Goal: Transaction & Acquisition: Purchase product/service

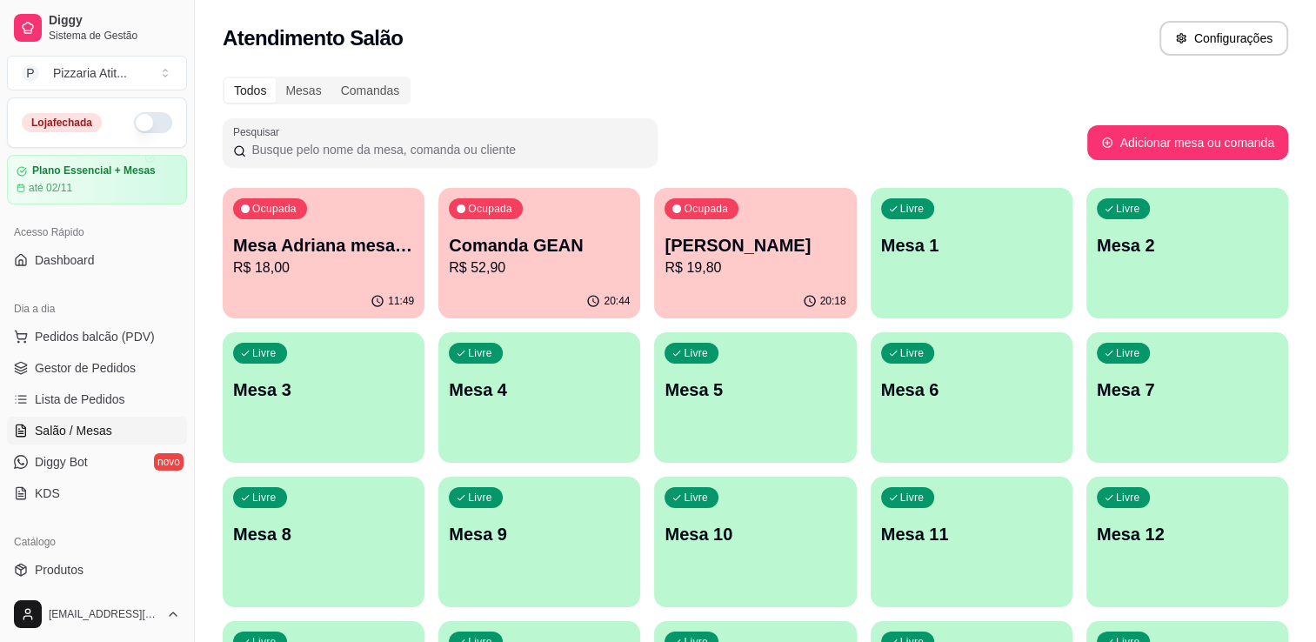
click at [139, 123] on button "button" at bounding box center [153, 122] width 38 height 21
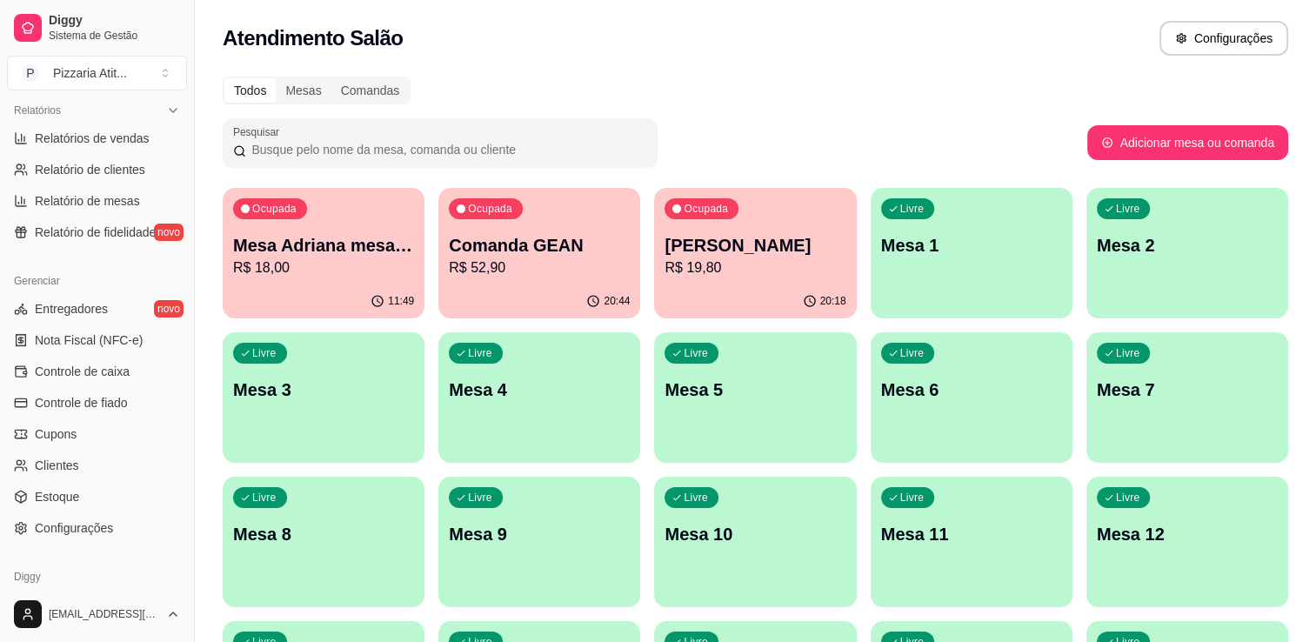
scroll to position [609, 0]
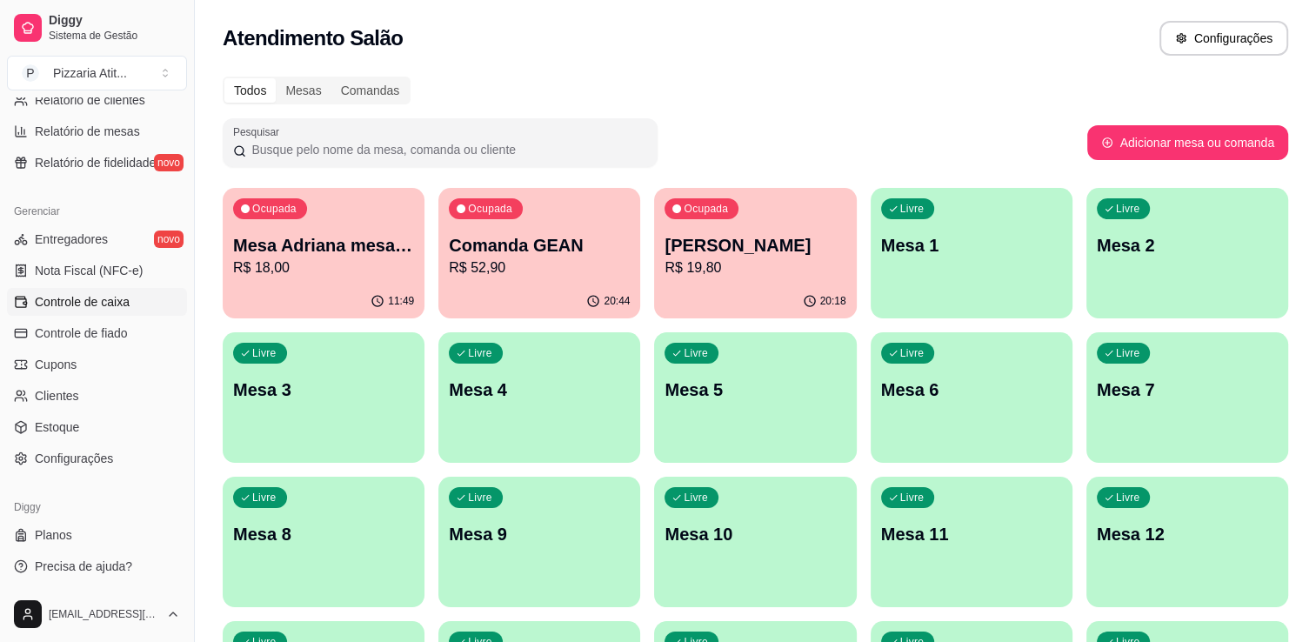
click at [126, 293] on span "Controle de caixa" at bounding box center [82, 301] width 95 height 17
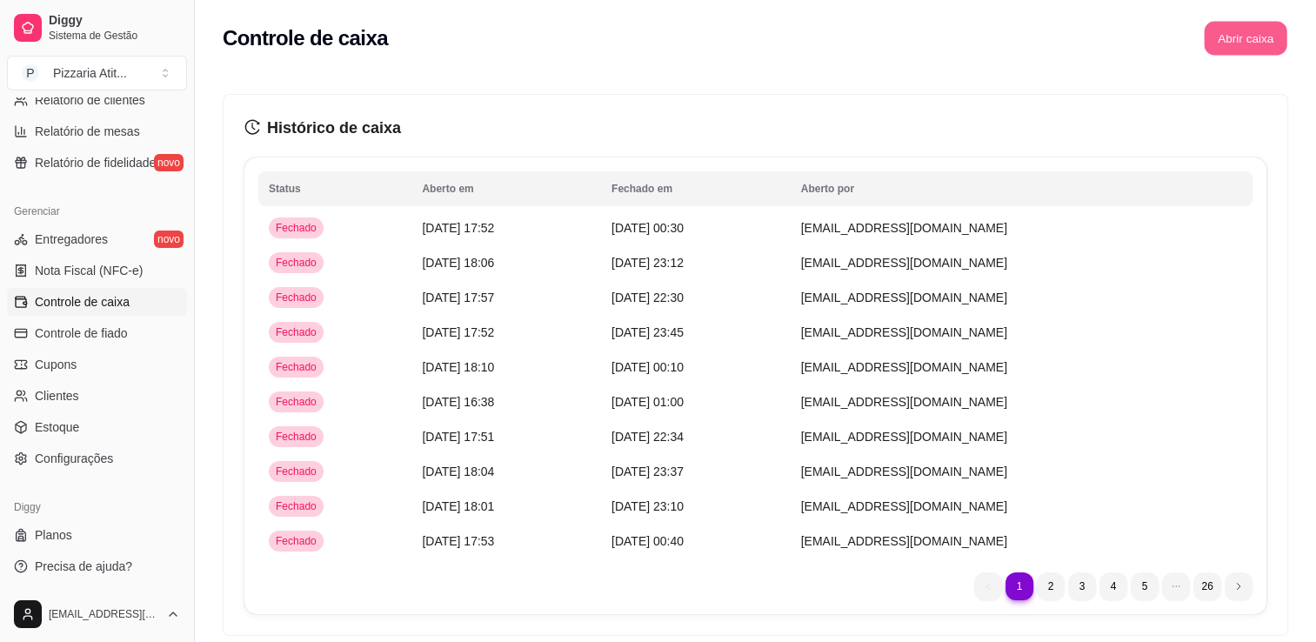
click at [1249, 40] on button "Abrir caixa" at bounding box center [1244, 39] width 83 height 34
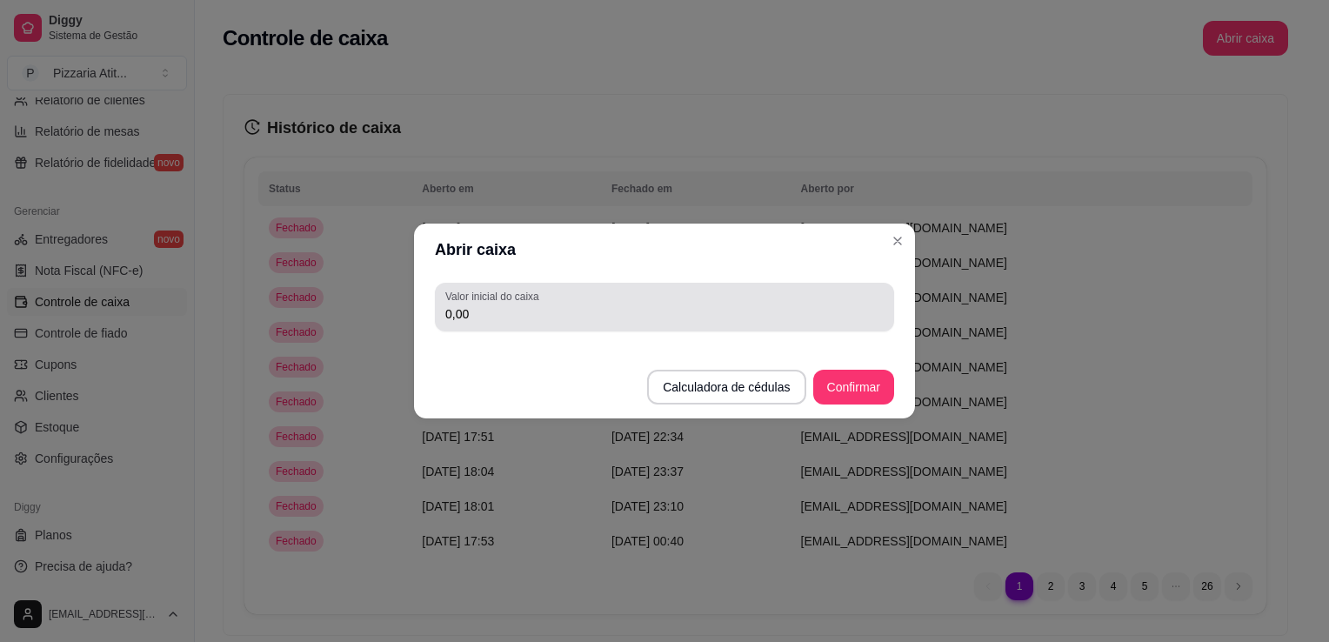
click at [583, 323] on div "0,00" at bounding box center [664, 307] width 438 height 35
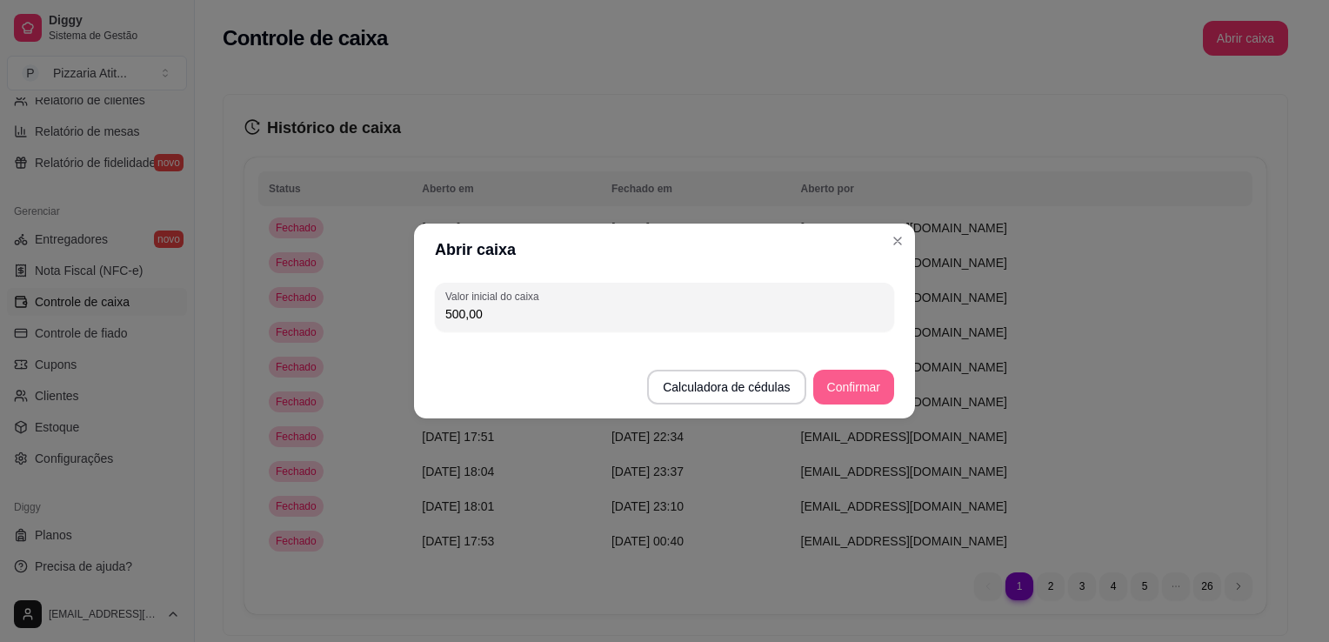
type input "500,00"
click at [866, 381] on button "Confirmar" at bounding box center [853, 387] width 79 height 34
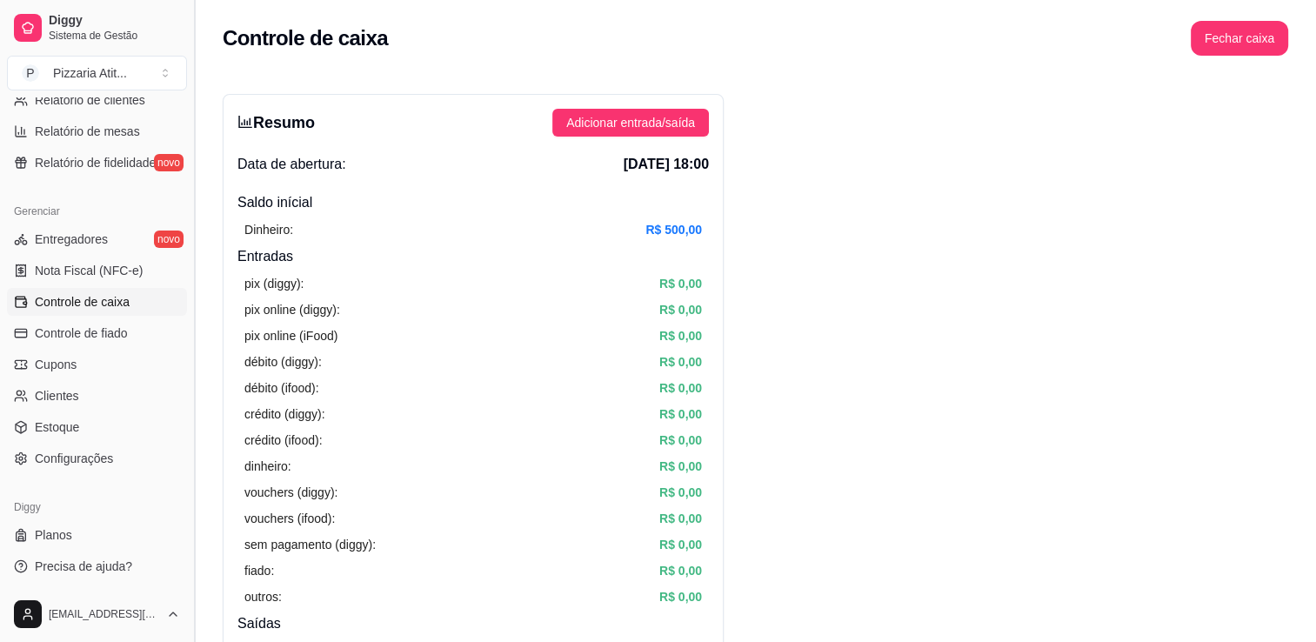
click at [188, 110] on button "Toggle Sidebar" at bounding box center [194, 321] width 14 height 642
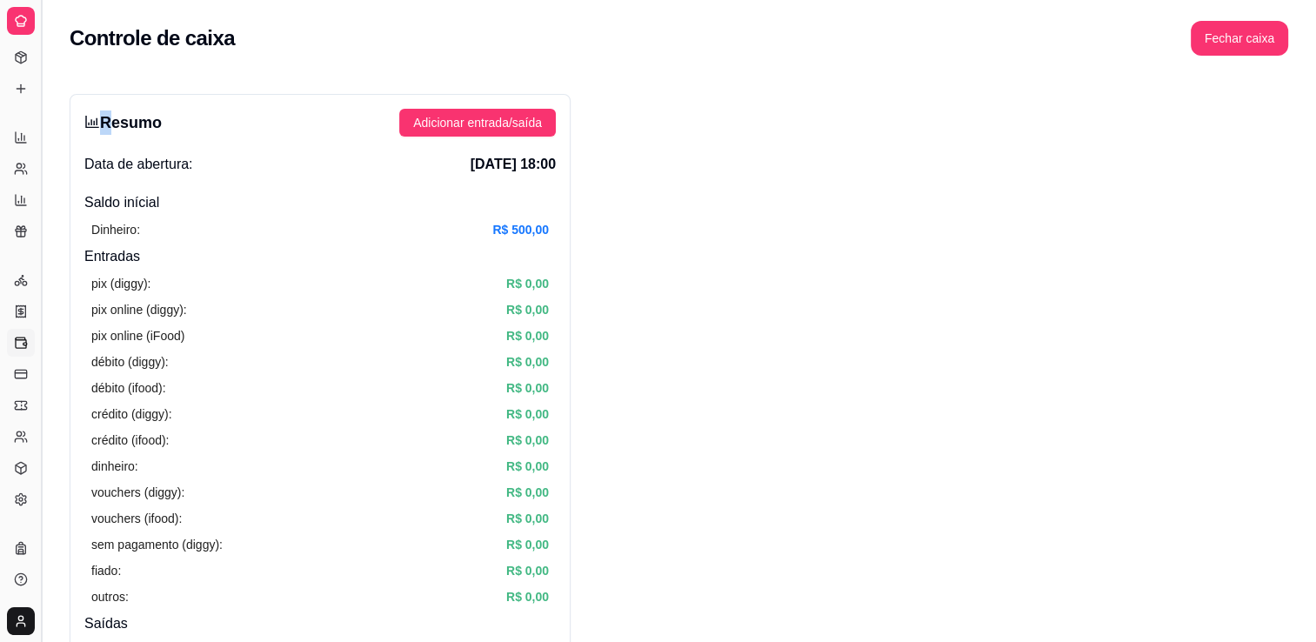
scroll to position [258, 0]
drag, startPoint x: 188, startPoint y: 110, endPoint x: -3, endPoint y: 130, distance: 192.4
click at [0, 130] on html "Diggy Sistema de Gestão P Pizzaria Atit ... Loja aberta Plano Essencial + Mesas…" at bounding box center [658, 321] width 1316 height 642
drag, startPoint x: -3, startPoint y: 130, endPoint x: 36, endPoint y: 157, distance: 47.5
click at [36, 157] on button "Toggle Sidebar" at bounding box center [41, 321] width 14 height 642
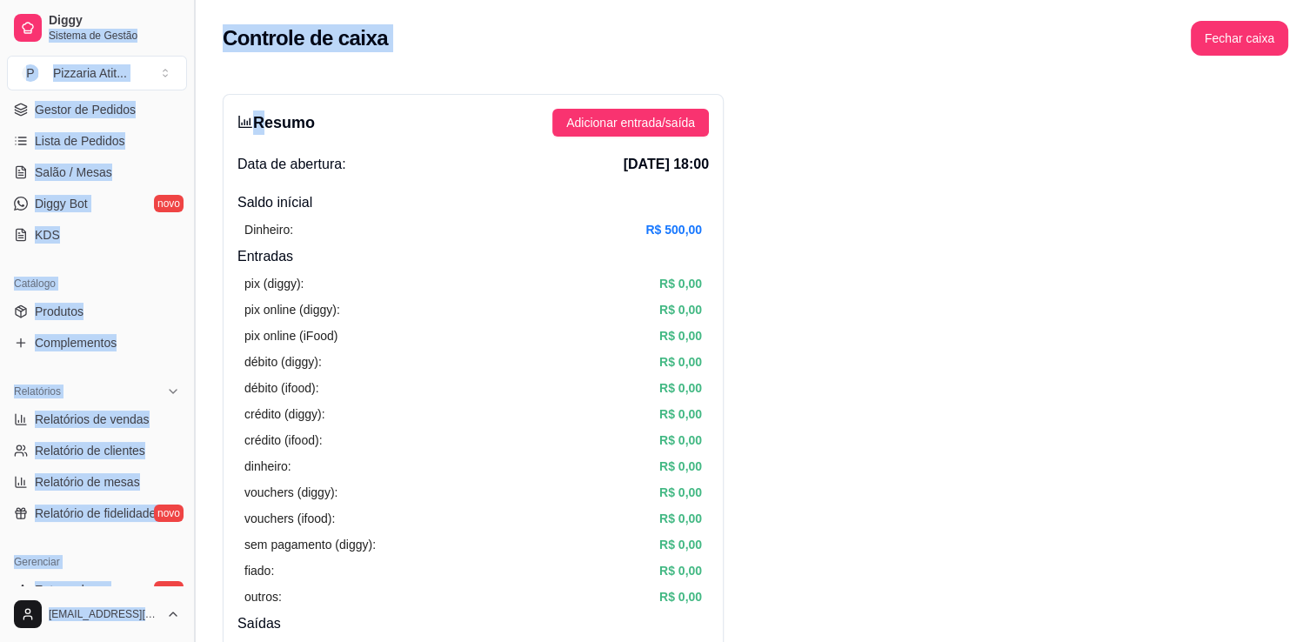
scroll to position [536, 0]
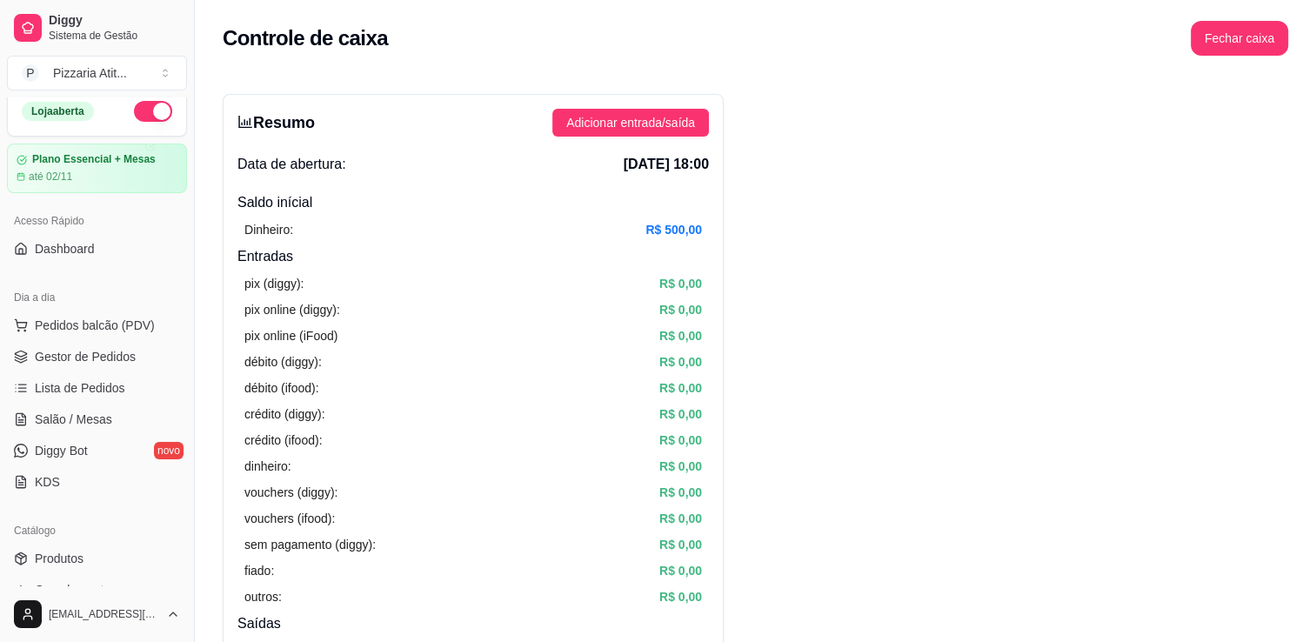
scroll to position [0, 0]
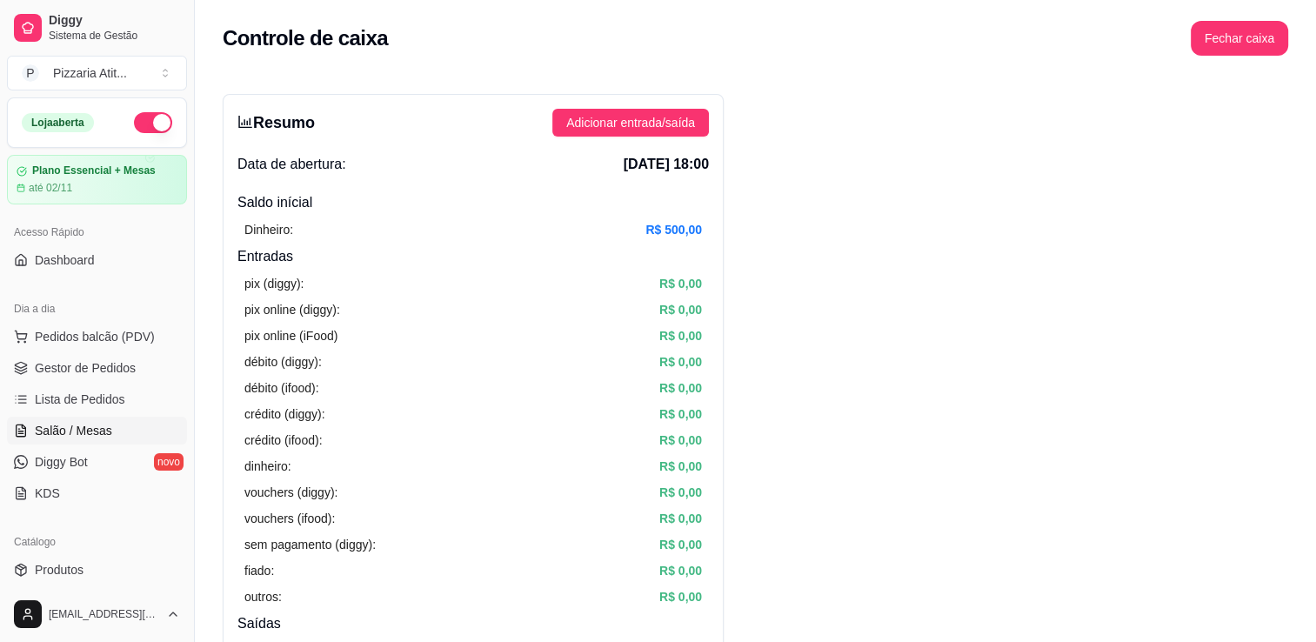
click at [118, 440] on link "Salão / Mesas" at bounding box center [97, 431] width 180 height 28
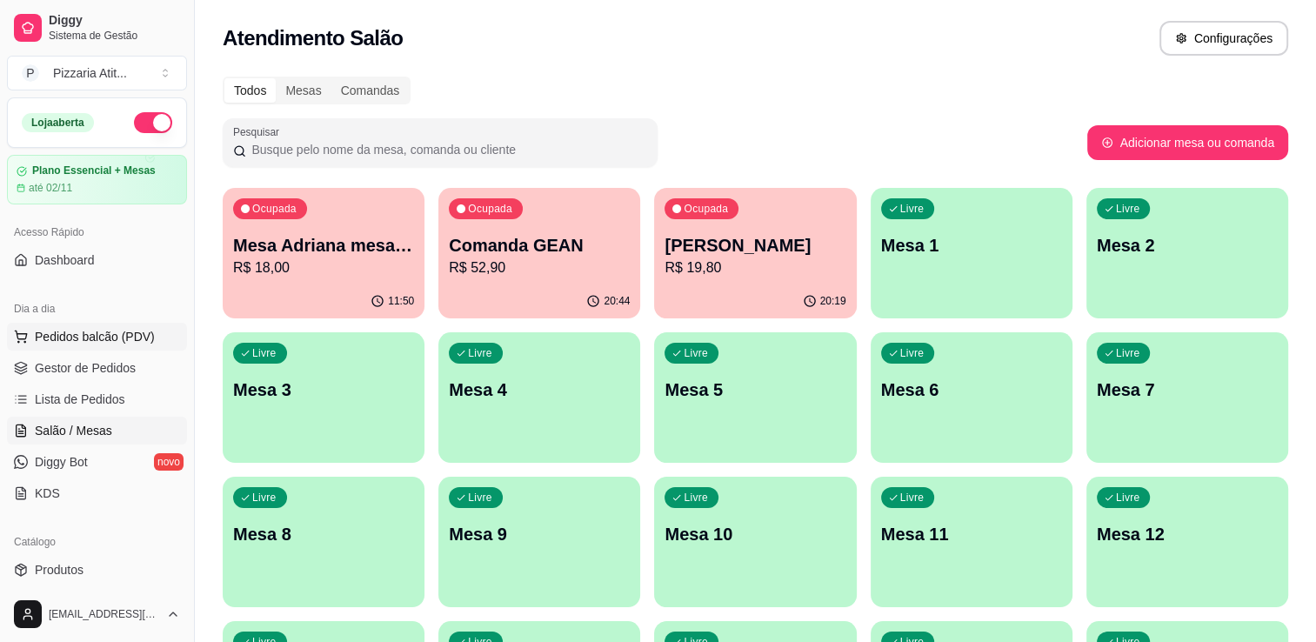
click at [156, 339] on button "Pedidos balcão (PDV)" at bounding box center [97, 337] width 180 height 28
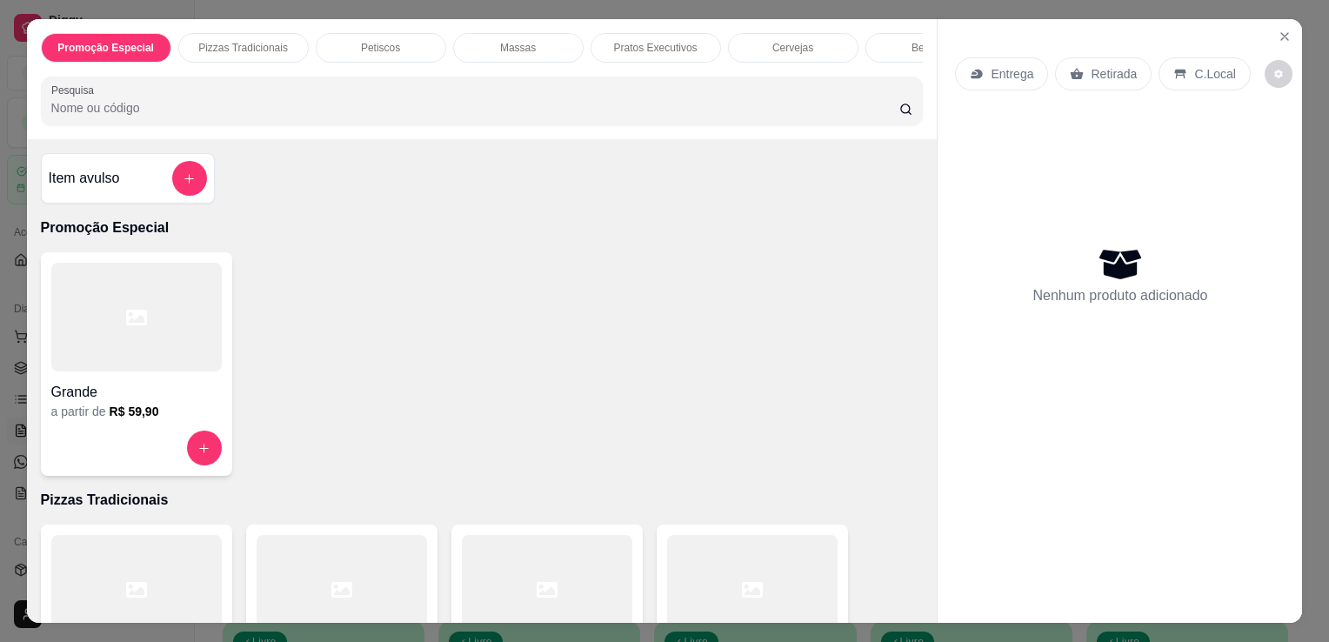
click at [737, 563] on div at bounding box center [752, 589] width 170 height 109
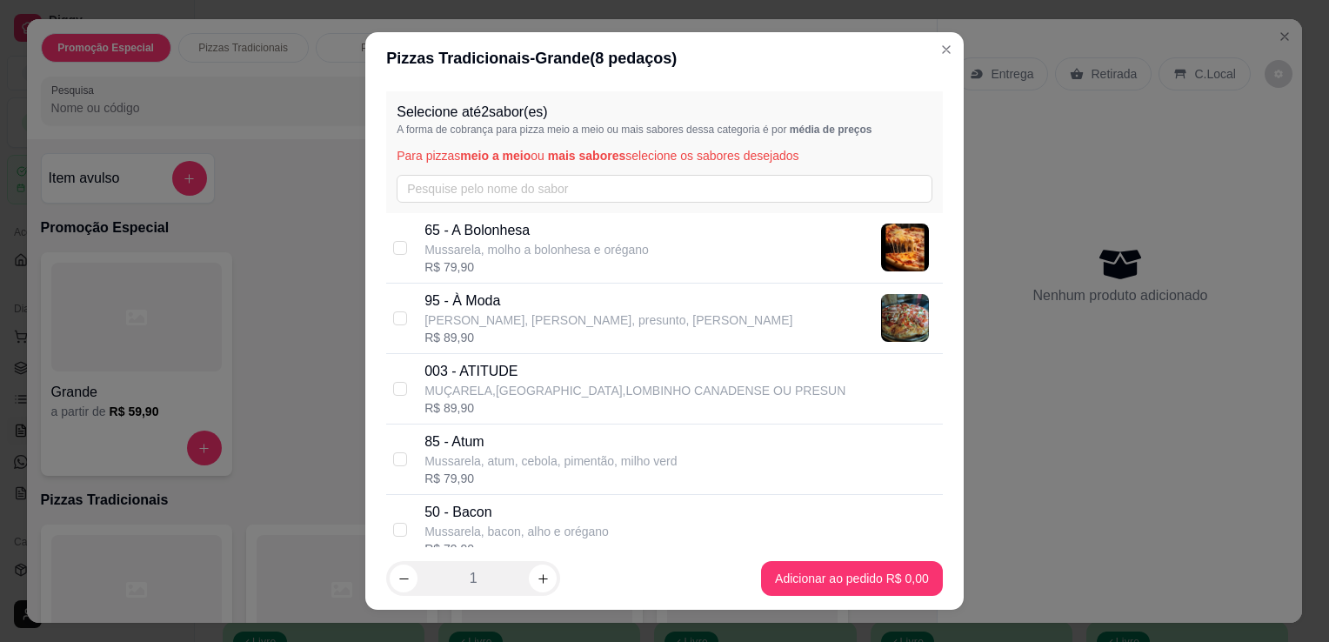
click at [686, 247] on div "65 - A Bolonhesa Mussarela, molho a bolonhesa e orégano R$ 79,90" at bounding box center [679, 248] width 511 height 56
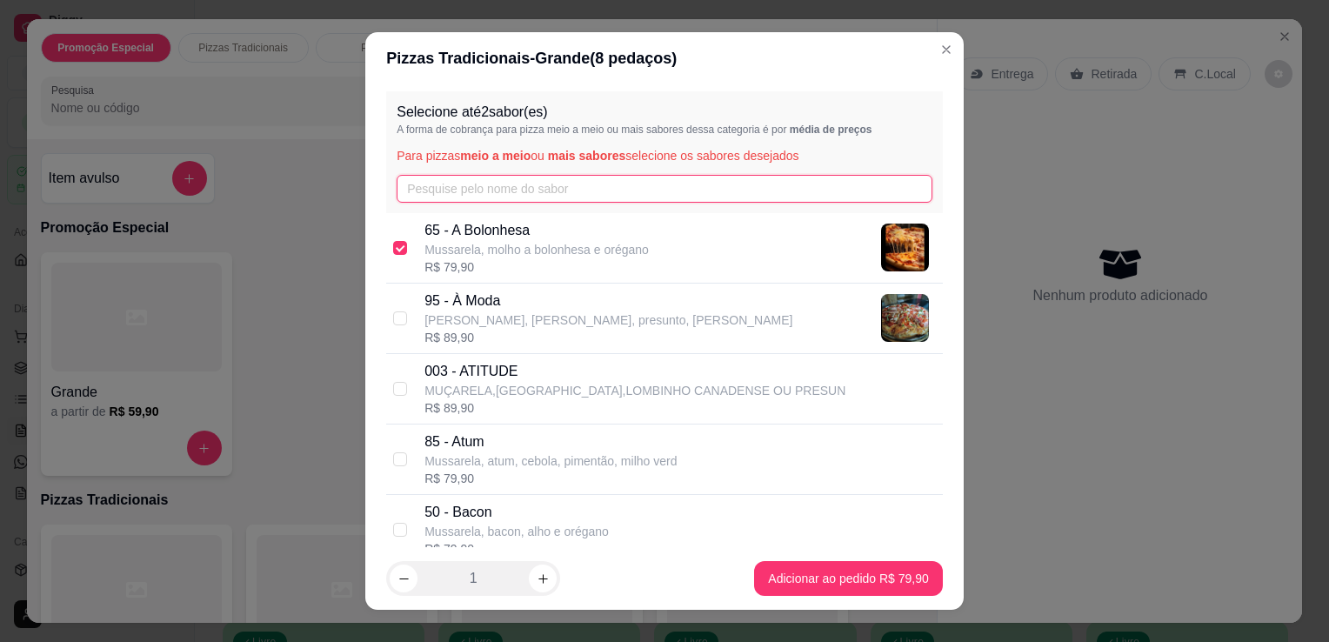
click at [683, 191] on input "text" at bounding box center [665, 189] width 536 height 28
drag, startPoint x: 683, startPoint y: 191, endPoint x: 393, endPoint y: 242, distance: 293.9
click at [393, 242] on div "Selecione até 2 sabor(es) A forma de cobrança para pizza meio a meio ou mais sa…" at bounding box center [664, 315] width 598 height 463
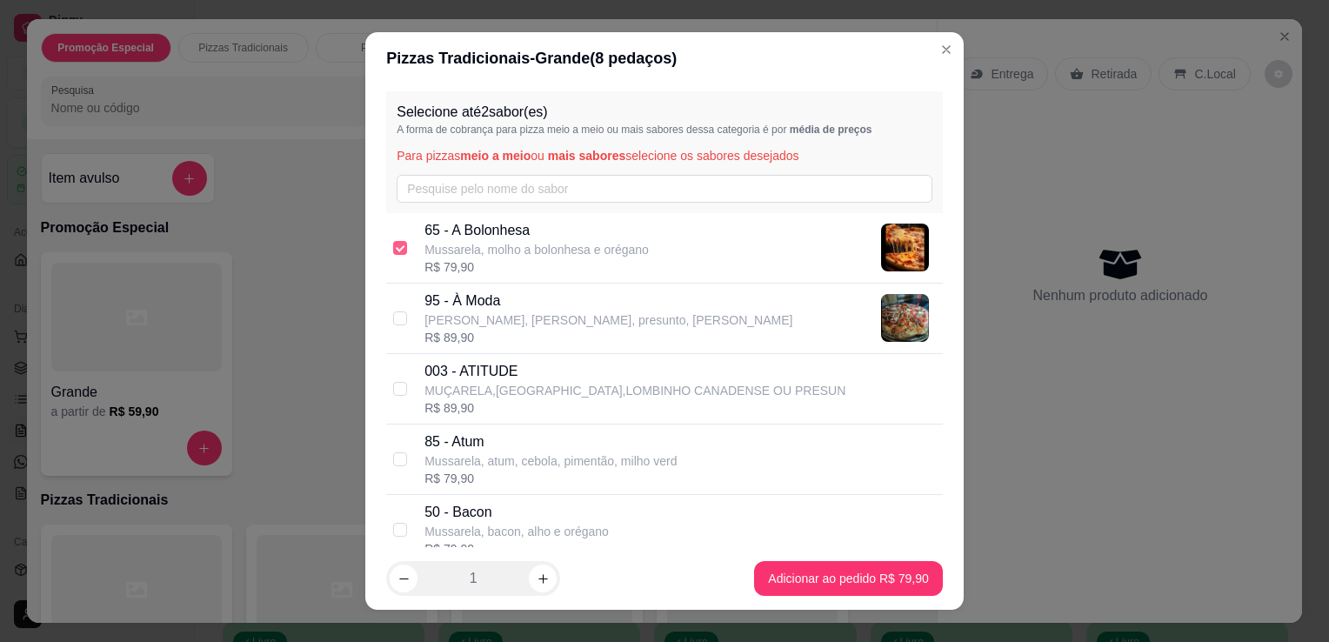
click at [393, 242] on input "checkbox" at bounding box center [400, 248] width 14 height 14
checkbox input "false"
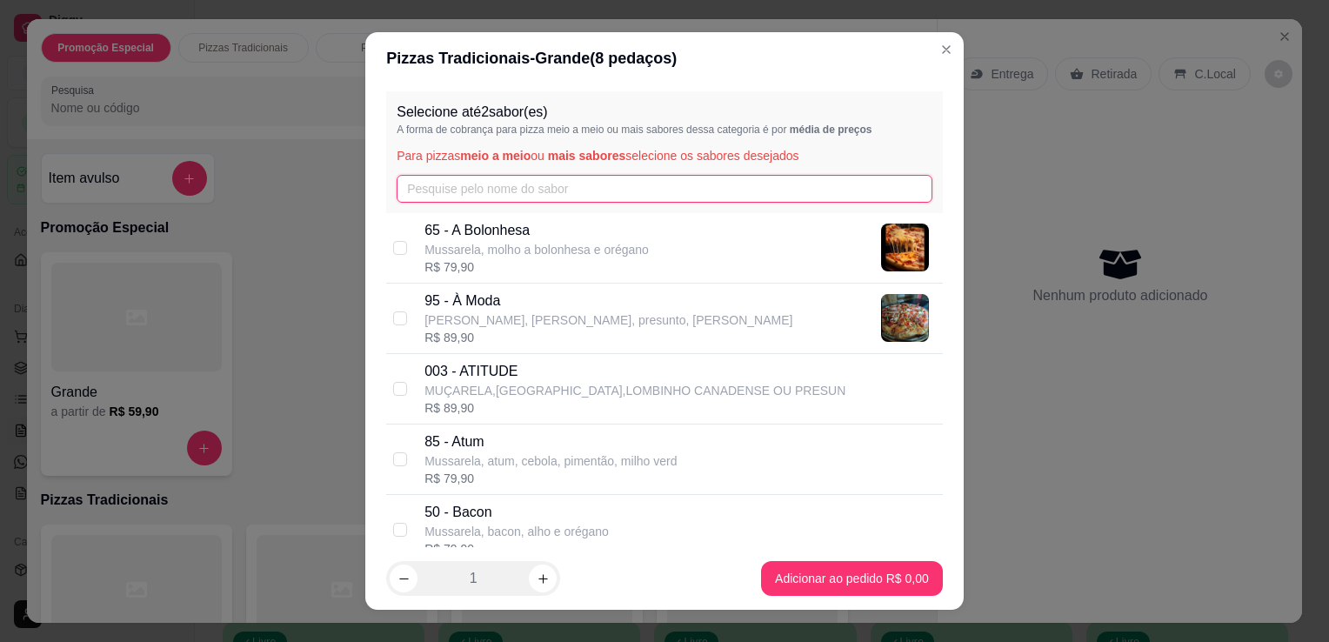
click at [474, 195] on input "text" at bounding box center [665, 189] width 536 height 28
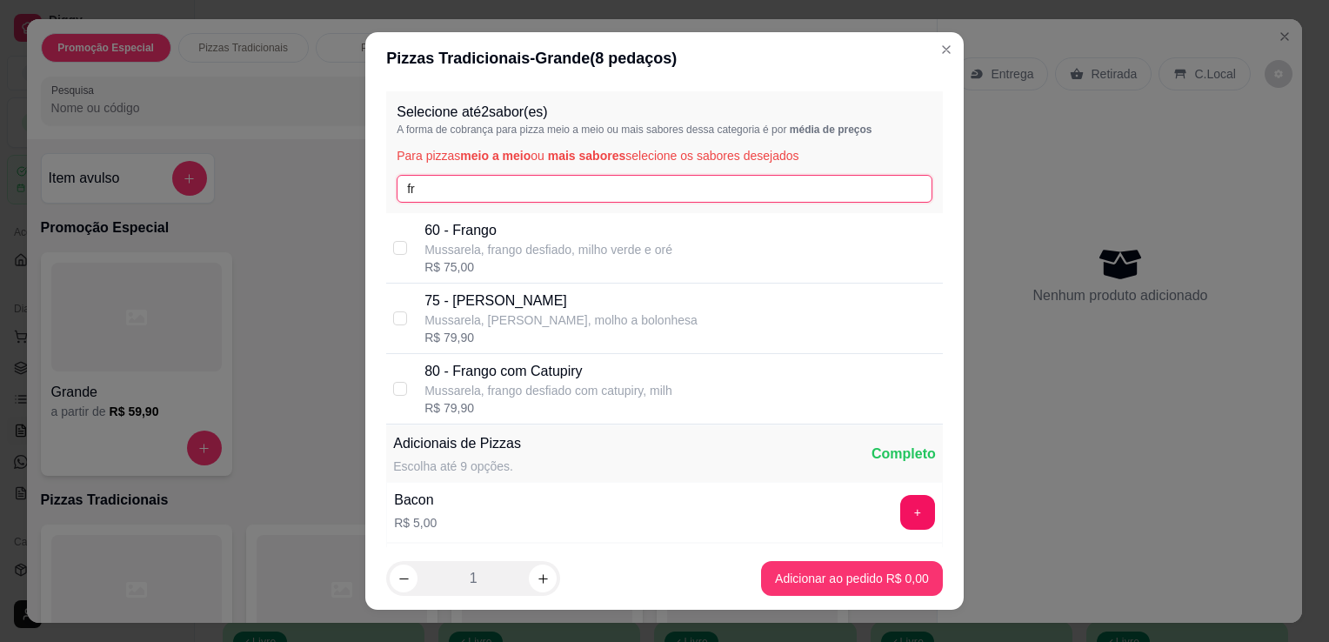
type input "fr"
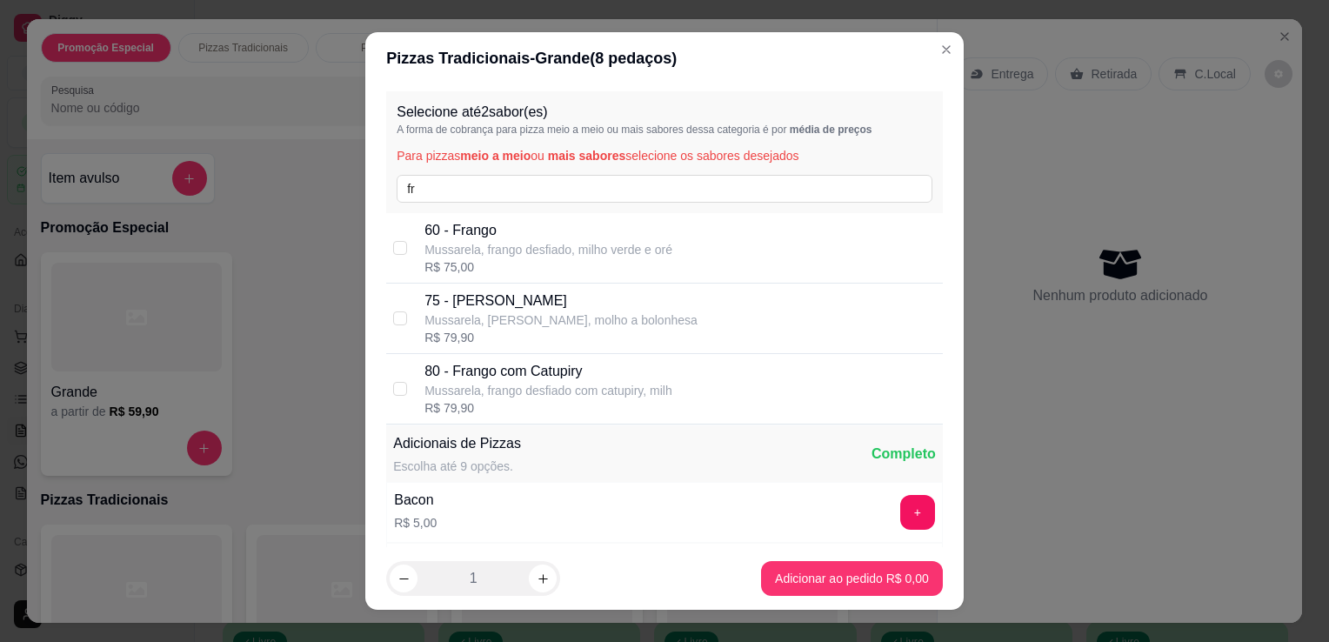
click at [515, 334] on div "R$ 79,90" at bounding box center [560, 337] width 273 height 17
checkbox input "true"
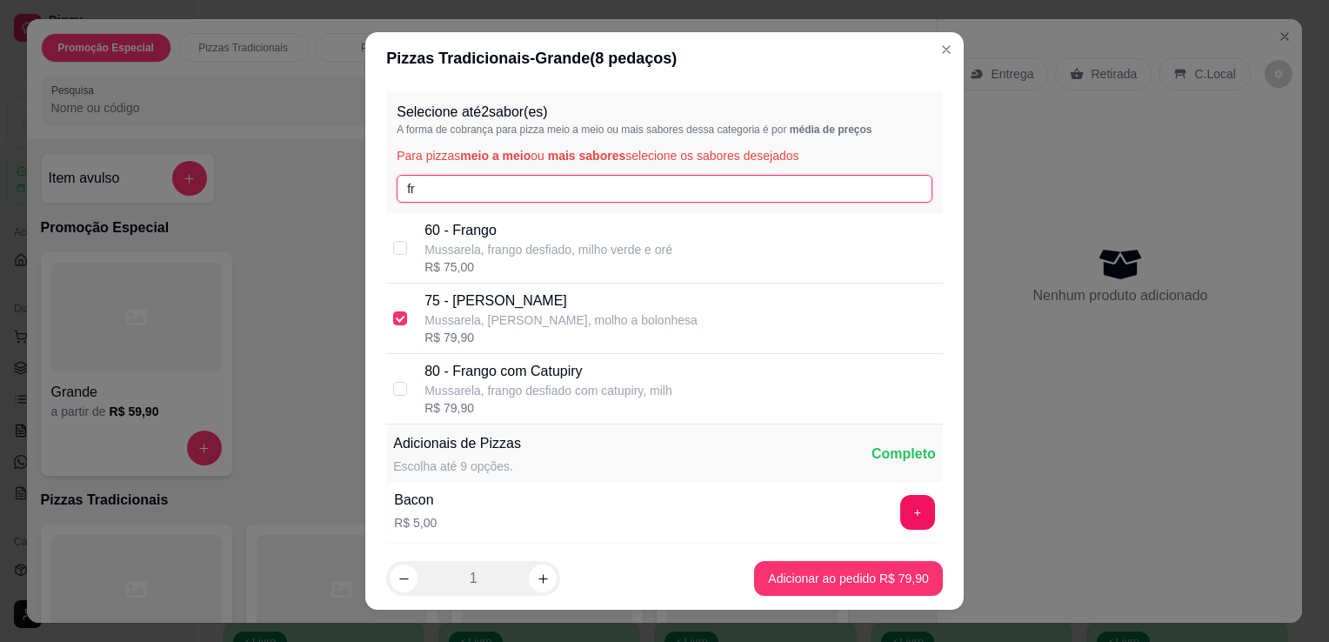
click at [671, 180] on input "fr" at bounding box center [665, 189] width 536 height 28
type input "f"
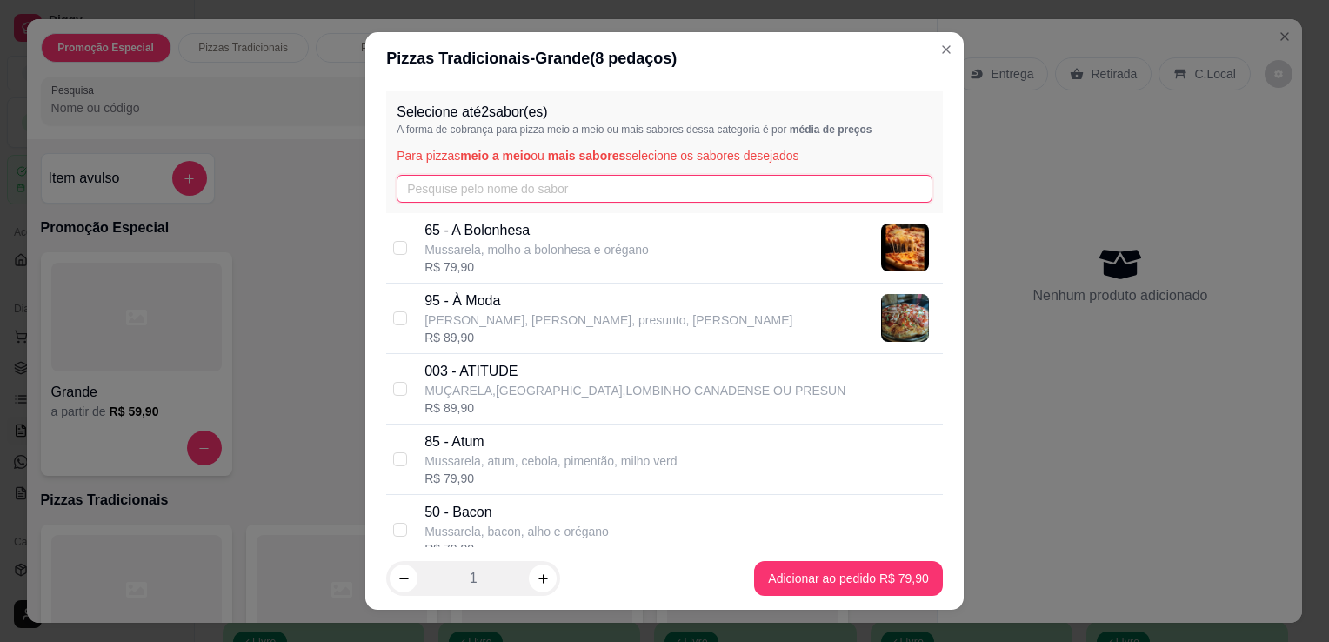
type input "b"
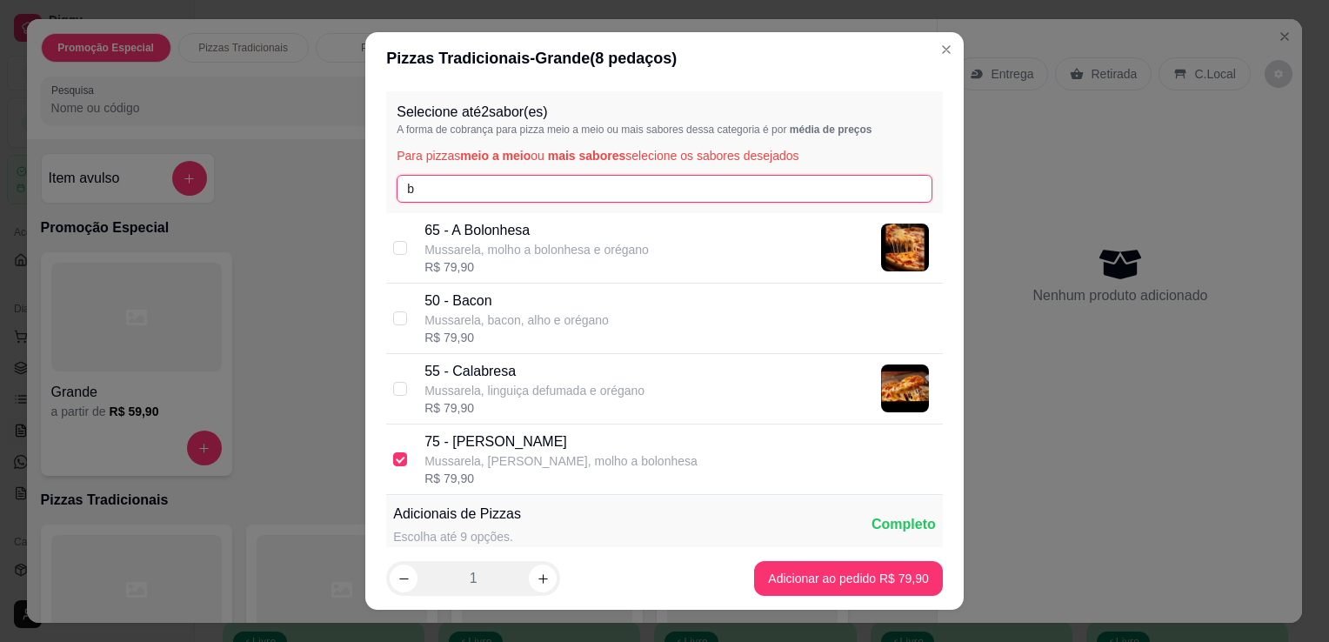
click at [622, 185] on input "b" at bounding box center [665, 189] width 536 height 28
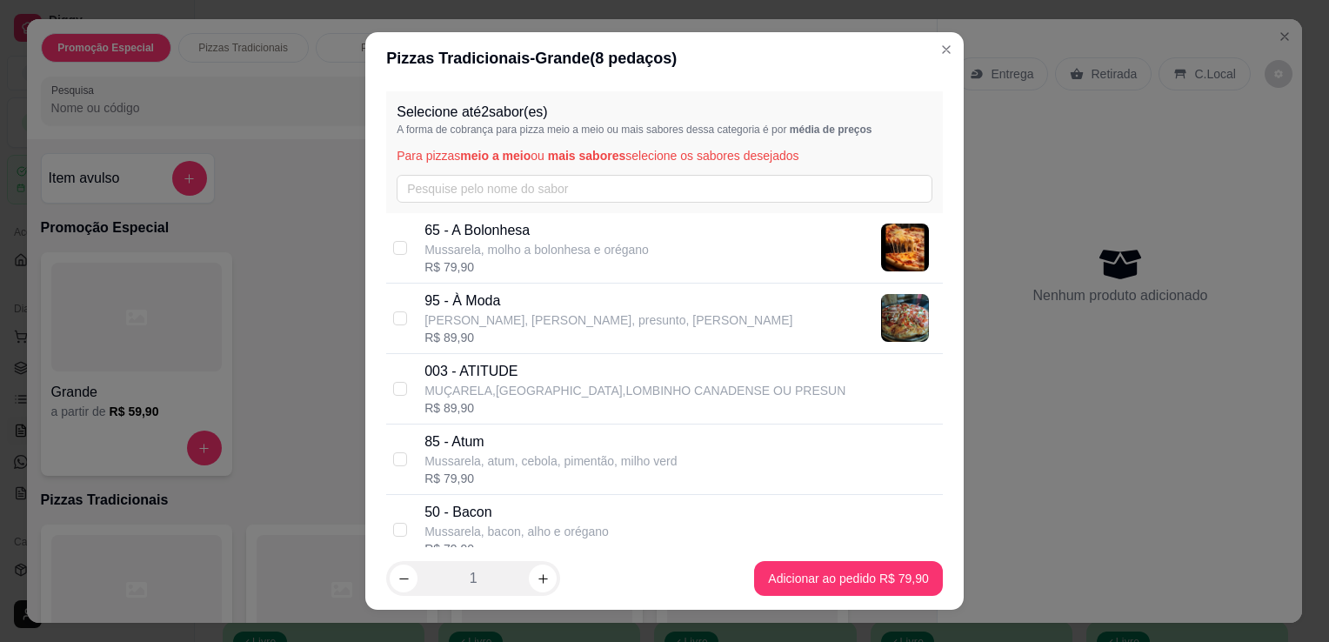
click at [525, 329] on div "R$ 89,90" at bounding box center [608, 337] width 368 height 17
checkbox input "true"
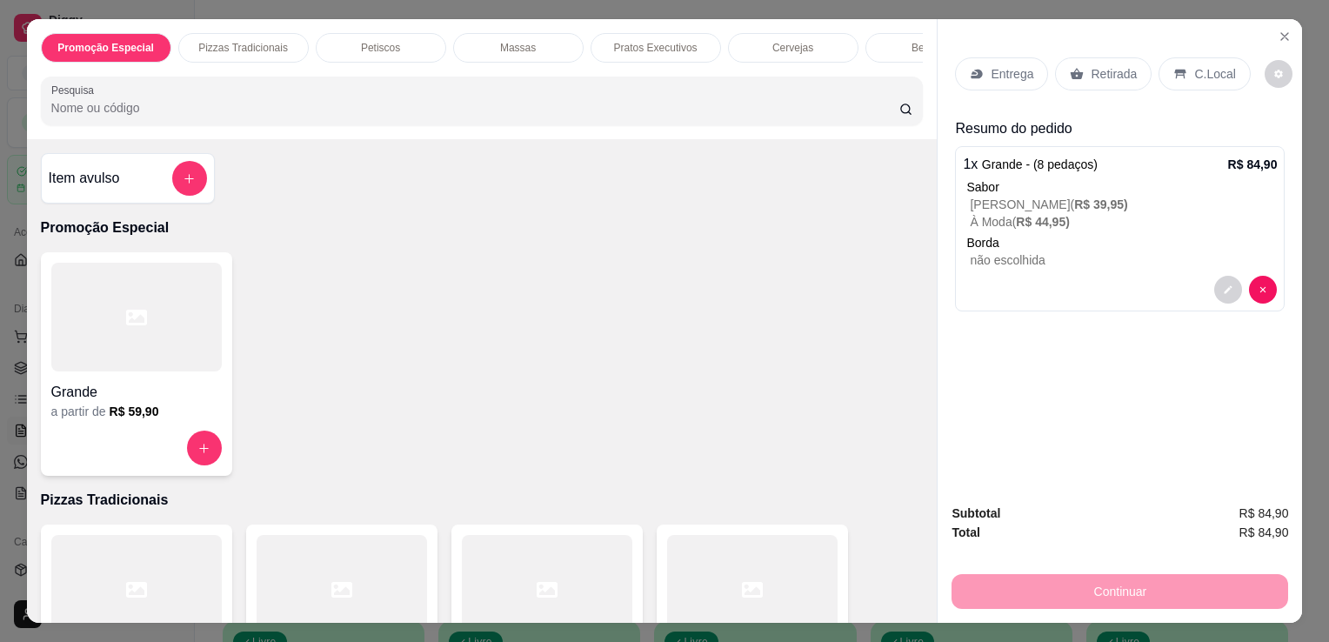
click at [1096, 65] on p "Retirada" at bounding box center [1113, 73] width 46 height 17
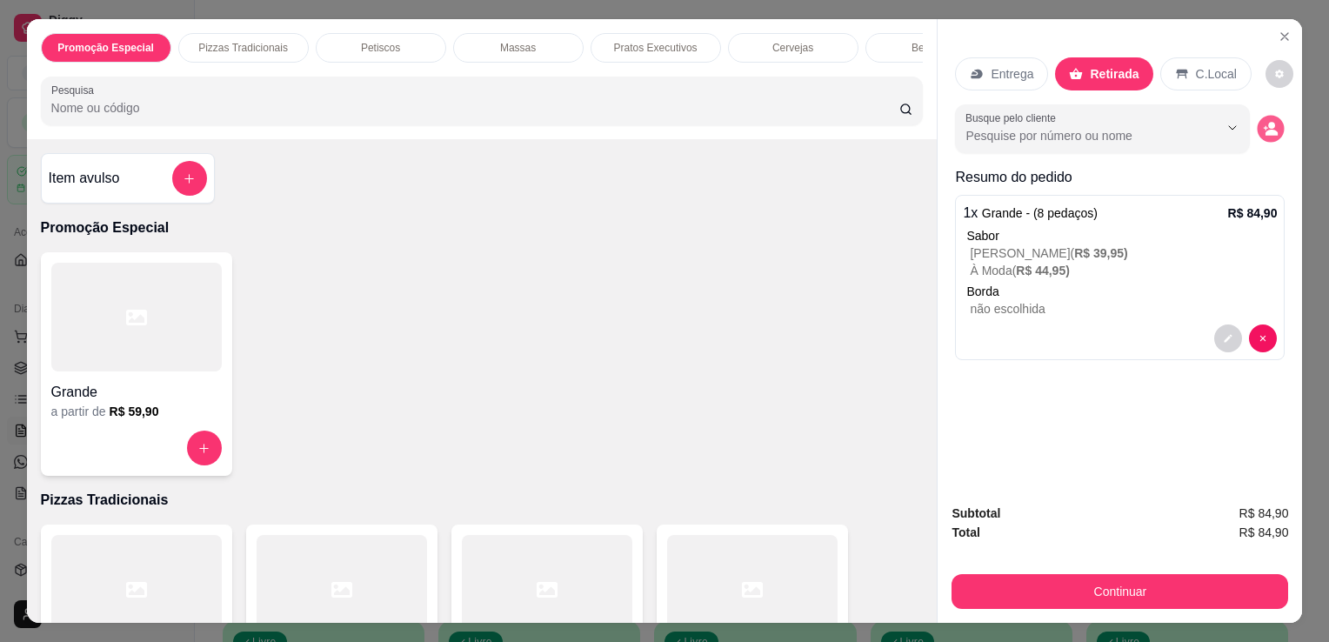
click at [1270, 121] on icon "decrease-product-quantity" at bounding box center [1271, 128] width 15 height 15
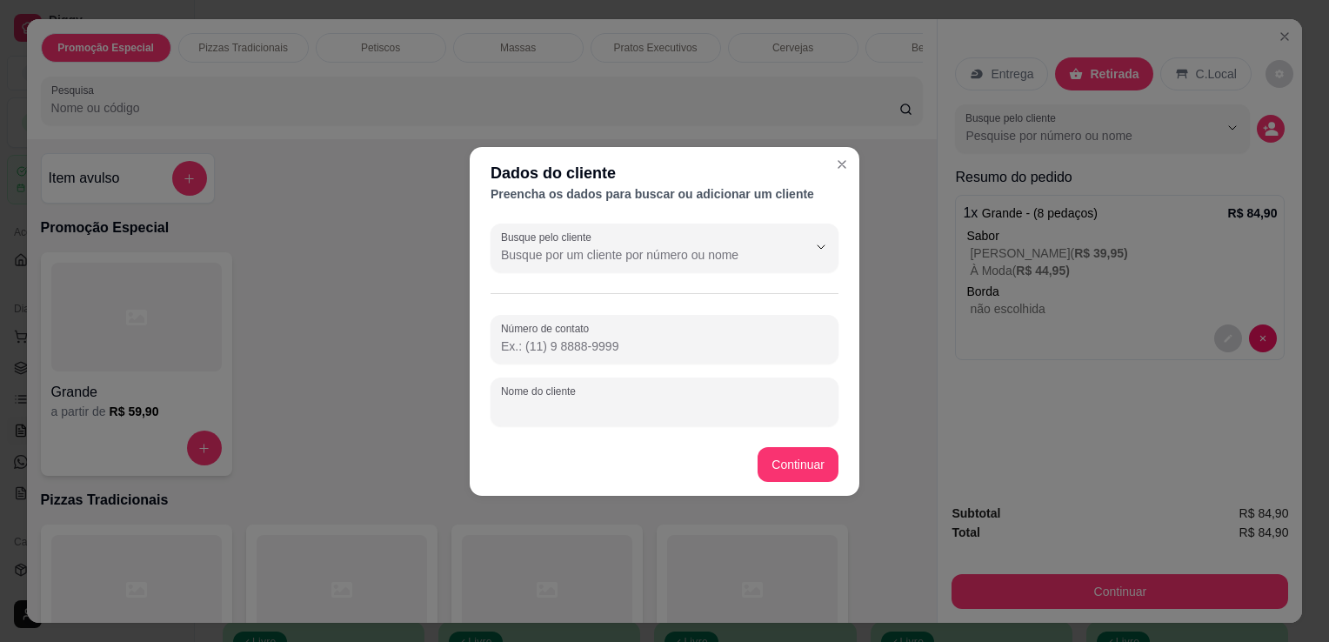
click at [633, 414] on input "Nome do cliente" at bounding box center [664, 408] width 327 height 17
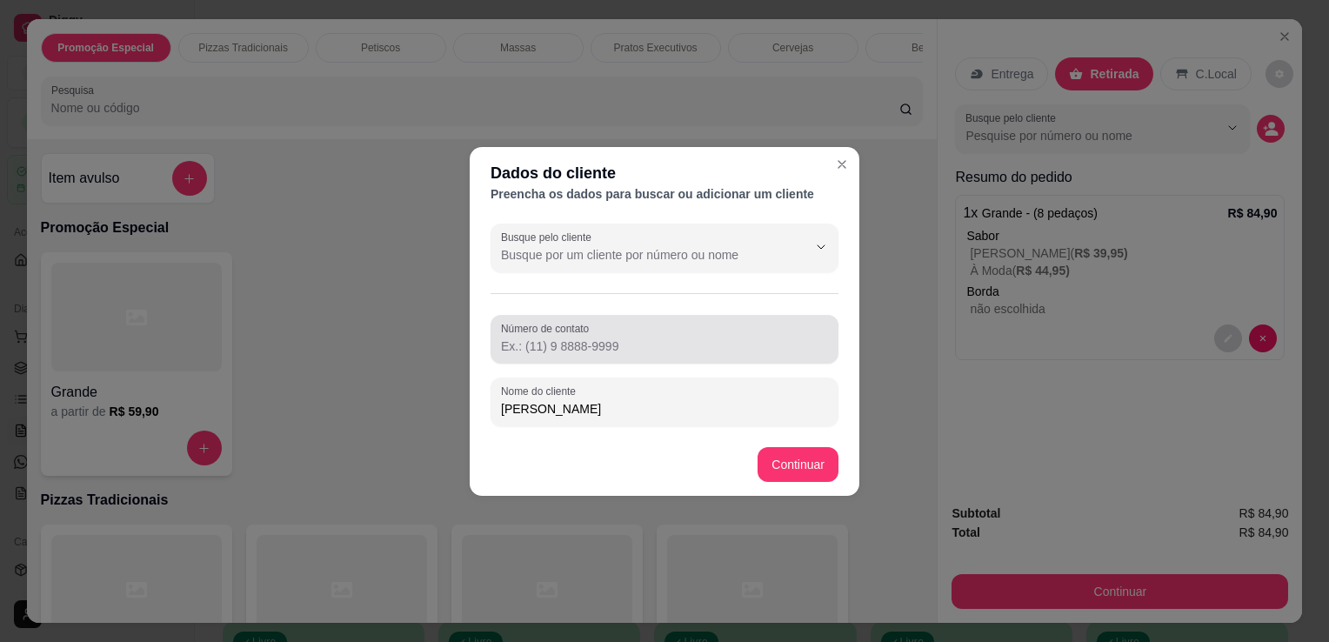
type input "[PERSON_NAME]"
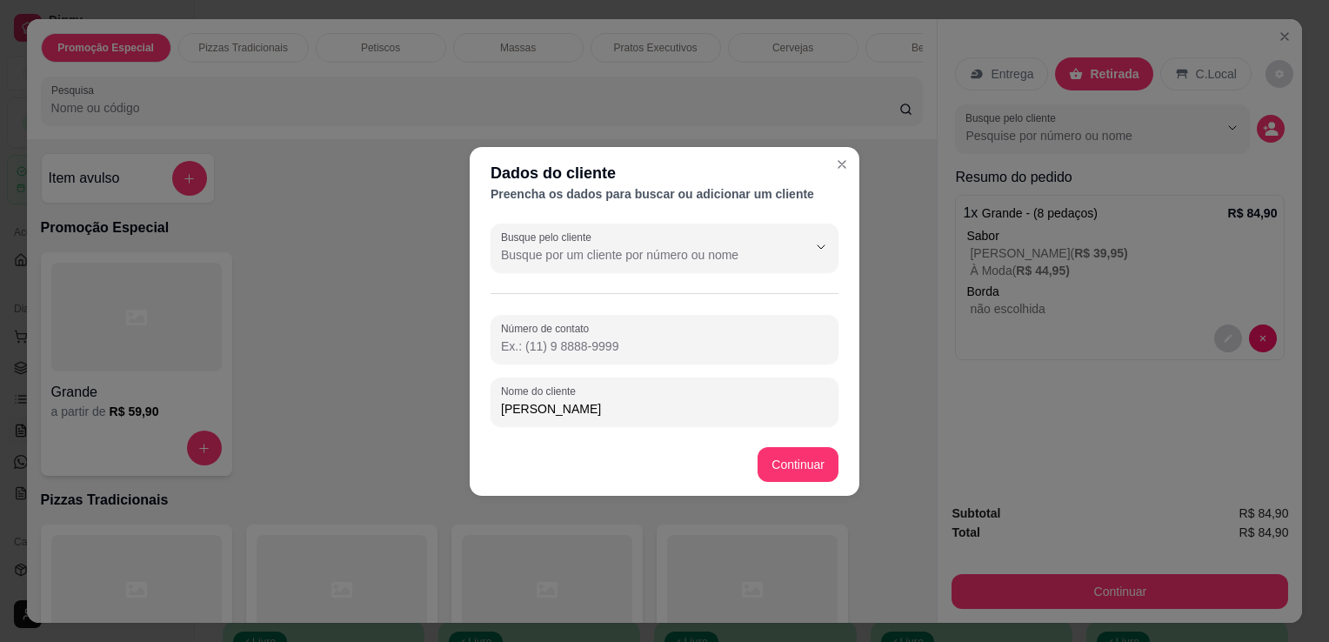
click at [619, 339] on input "Número de contato" at bounding box center [664, 345] width 327 height 17
type input "[PHONE_NUMBER]"
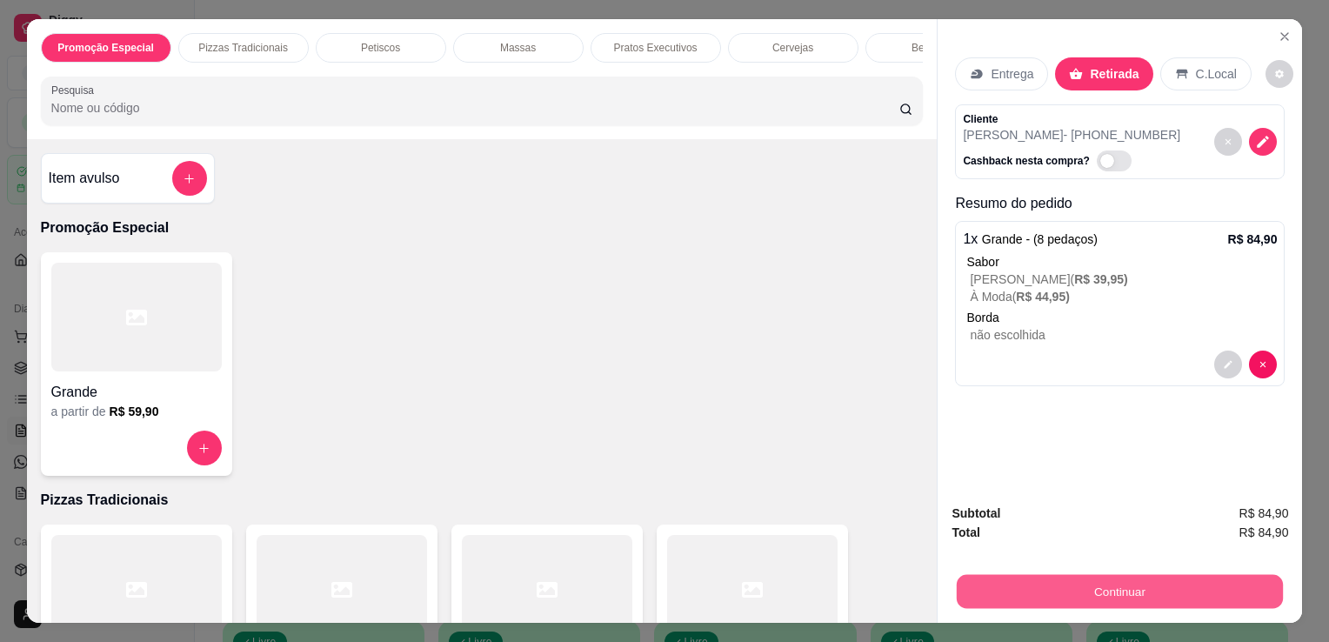
click at [1057, 590] on button "Continuar" at bounding box center [1120, 591] width 326 height 34
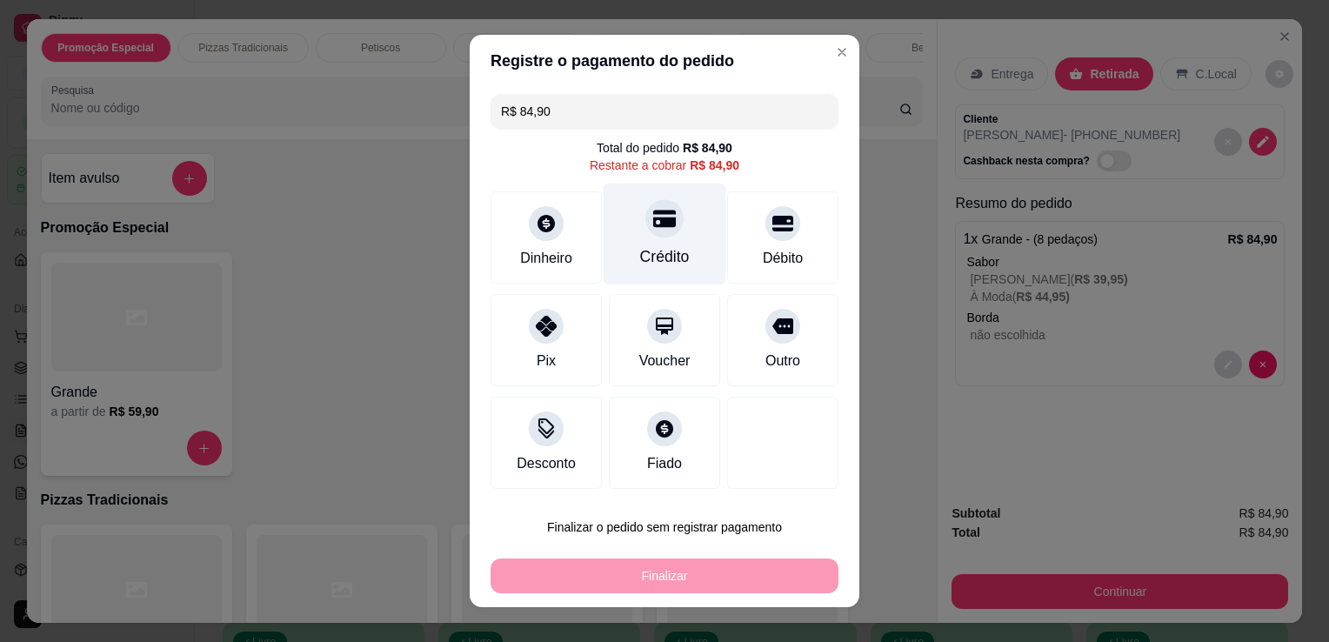
click at [657, 253] on div "Crédito" at bounding box center [665, 256] width 50 height 23
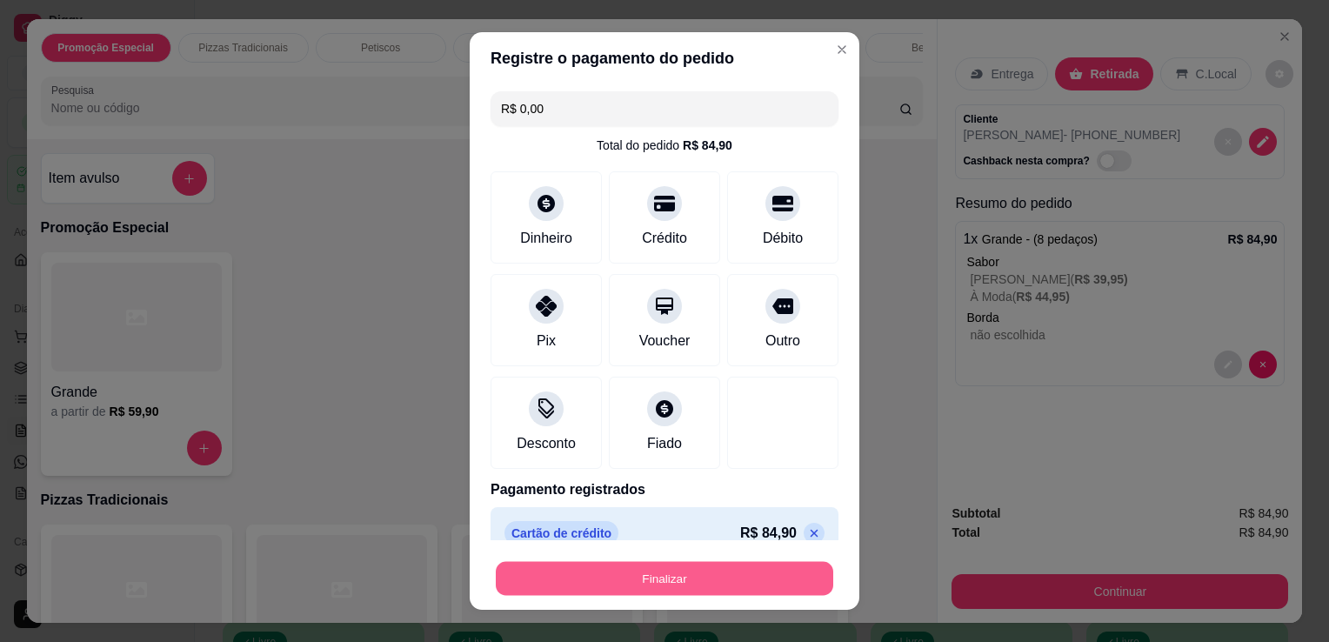
click at [703, 583] on button "Finalizar" at bounding box center [664, 579] width 337 height 34
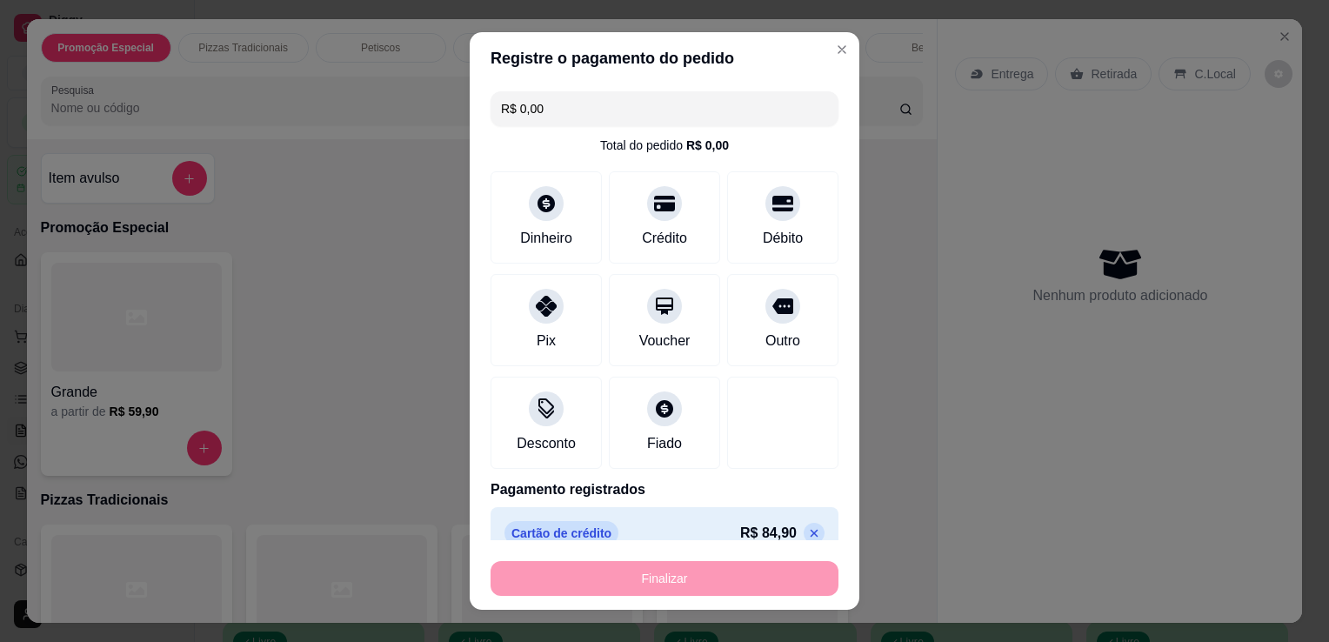
type input "-R$ 84,90"
